Goal: Find specific page/section: Find specific page/section

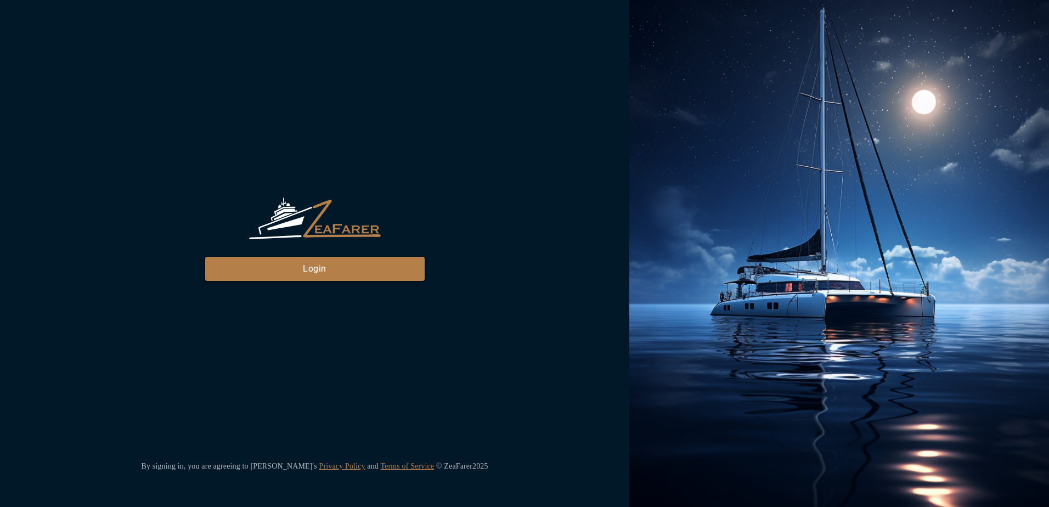
click at [356, 273] on button "Login" at bounding box center [315, 269] width 220 height 24
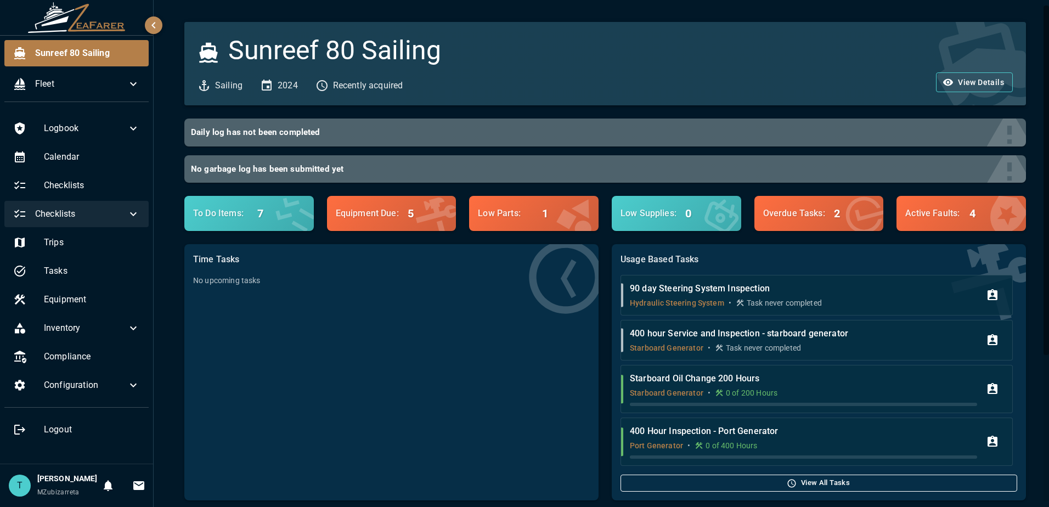
click at [83, 210] on span "Checklists" at bounding box center [81, 213] width 92 height 13
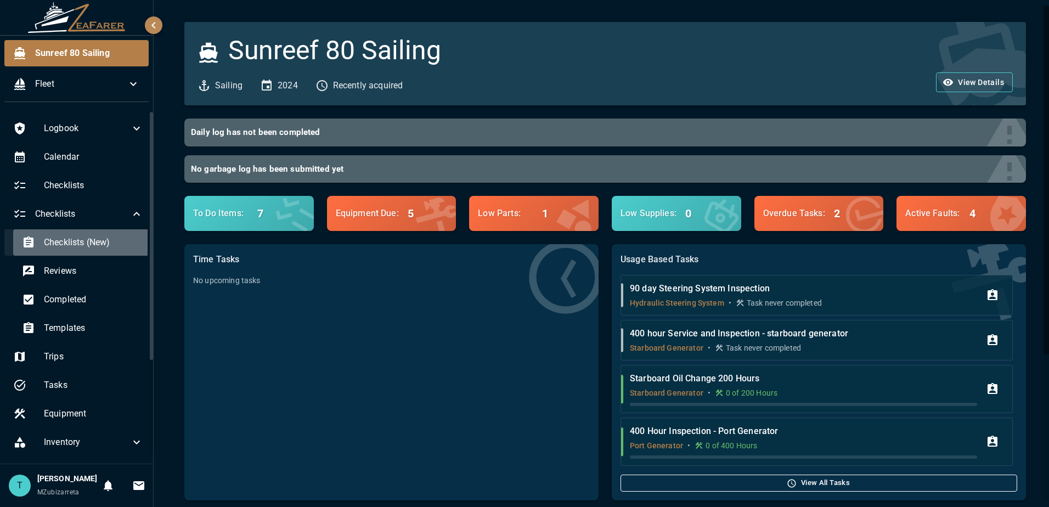
click at [85, 246] on span "Checklists (New)" at bounding box center [93, 242] width 99 height 13
